Goal: Information Seeking & Learning: Learn about a topic

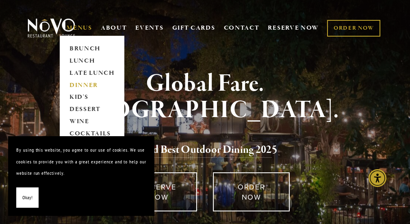
click at [80, 83] on link "DINNER" at bounding box center [92, 85] width 51 height 12
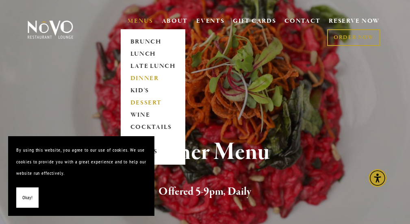
click at [140, 101] on link "DESSERT" at bounding box center [153, 103] width 51 height 12
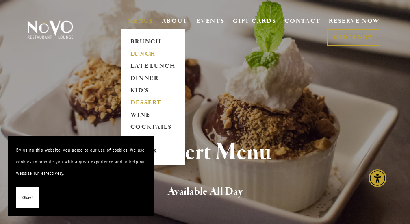
click at [143, 51] on link "LUNCH" at bounding box center [153, 54] width 51 height 12
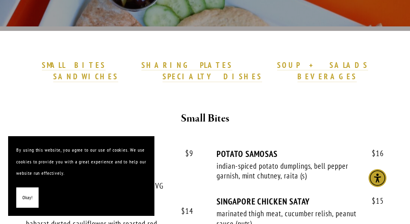
scroll to position [228, 0]
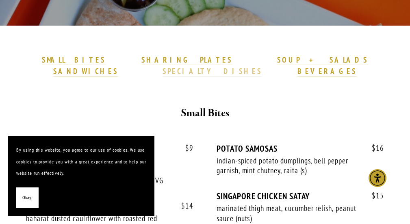
click at [262, 66] on strong "SPECIALTY DISHES" at bounding box center [212, 71] width 99 height 10
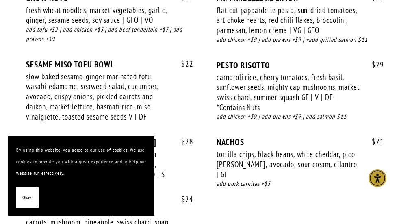
scroll to position [1695, 0]
